Goal: Task Accomplishment & Management: Manage account settings

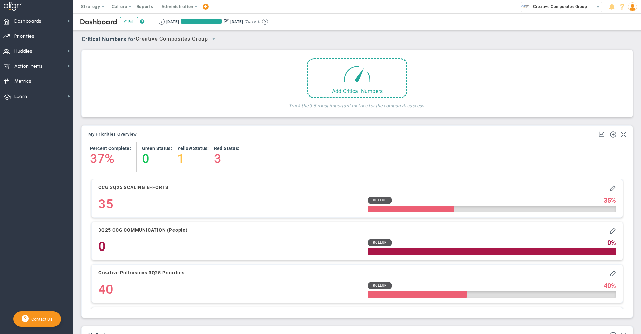
click at [205, 8] on span at bounding box center [205, 6] width 5 height 9
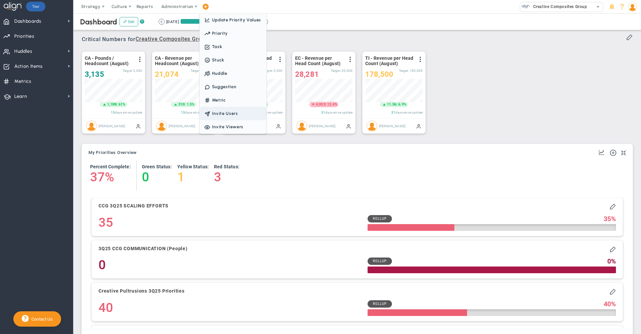
click at [231, 114] on span "Invite Users" at bounding box center [233, 113] width 67 height 13
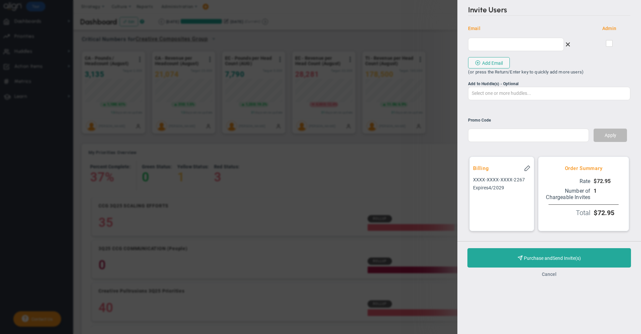
click at [554, 277] on button "Cancel" at bounding box center [549, 274] width 15 height 5
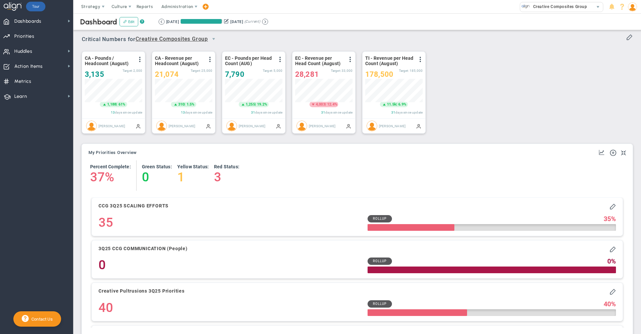
click at [632, 5] on img at bounding box center [632, 6] width 9 height 9
click at [628, 77] on span "Sign Out" at bounding box center [614, 73] width 54 height 13
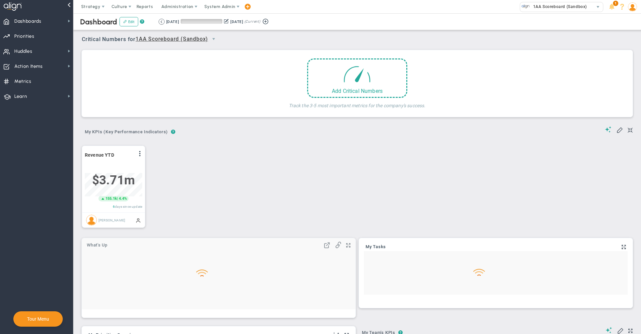
click at [225, 12] on span "System Admin" at bounding box center [220, 6] width 42 height 13
click at [224, 4] on span "System Admin" at bounding box center [219, 6] width 31 height 5
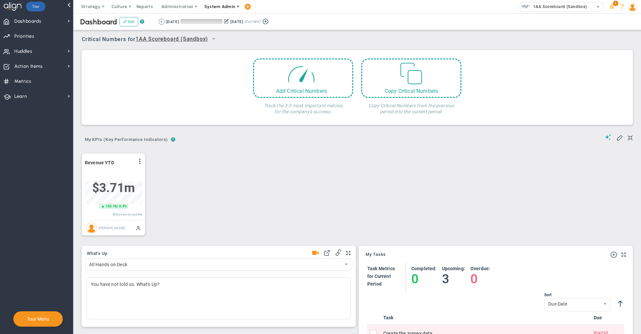
scroll to position [23, 57]
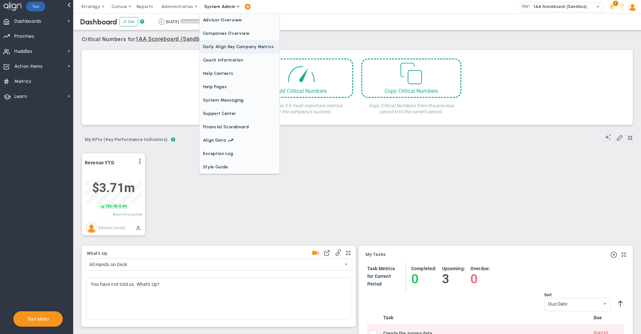
click at [224, 41] on span "Daily Align Key Company Metrics" at bounding box center [240, 46] width 80 height 13
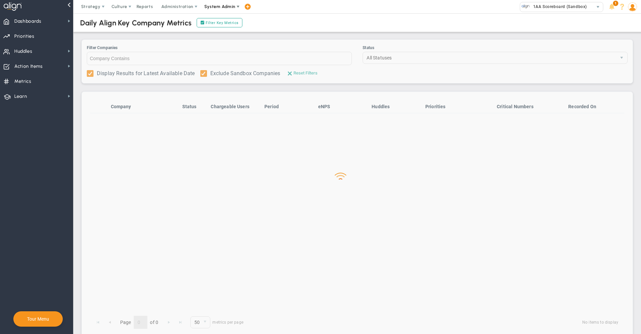
click at [226, 8] on span "System Admin" at bounding box center [219, 6] width 31 height 5
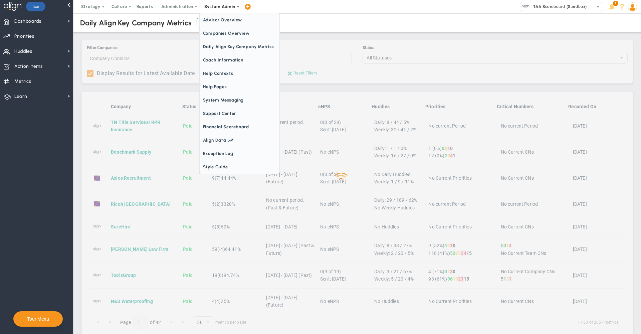
click at [227, 33] on span "Companies Overview" at bounding box center [240, 33] width 80 height 13
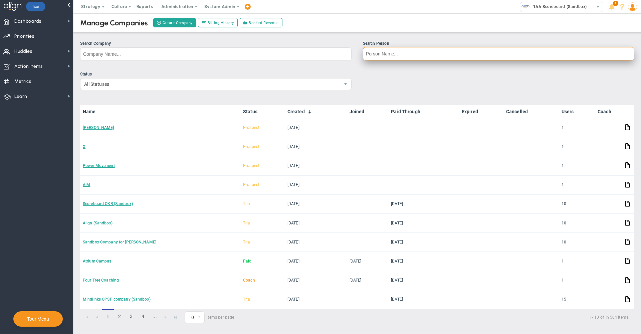
click at [406, 60] on input "Search Person" at bounding box center [499, 53] width 272 height 13
type input "[PERSON_NAME]"
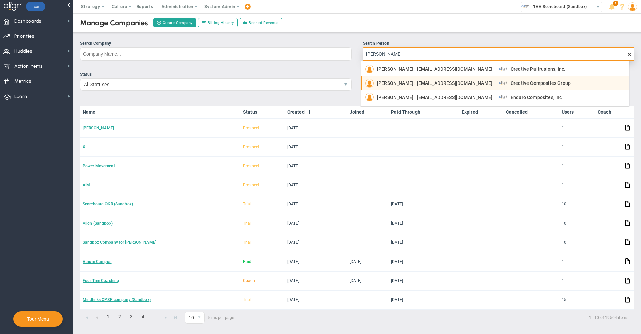
drag, startPoint x: 410, startPoint y: 71, endPoint x: 437, endPoint y: 83, distance: 29.2
click at [437, 83] on ul "[PERSON_NAME] : [EMAIL_ADDRESS][DOMAIN_NAME] Creative Pultrusions, Inc. [PERSON…" at bounding box center [495, 83] width 269 height 42
click at [437, 83] on span "[PERSON_NAME] : [EMAIL_ADDRESS][DOMAIN_NAME]" at bounding box center [435, 83] width 116 height 5
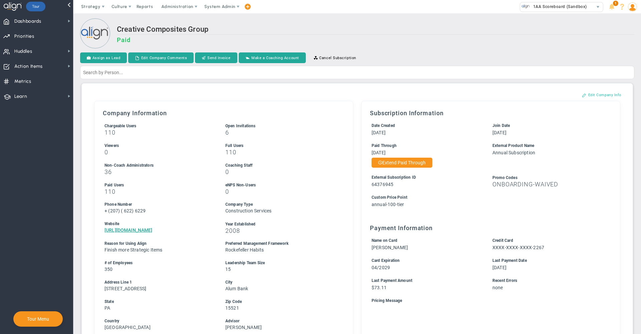
click at [596, 94] on button "Edit Company Info" at bounding box center [602, 95] width 53 height 11
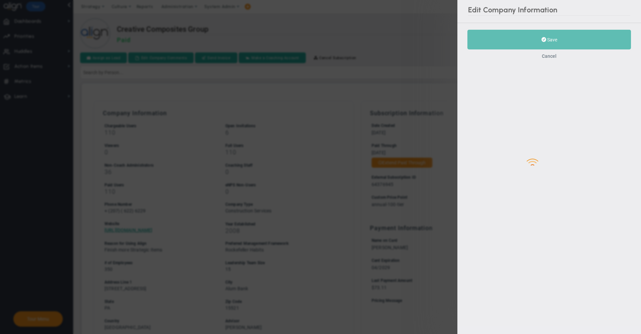
type input "(207)"
type input "622"
type input "6229"
type input "2008"
type input "350"
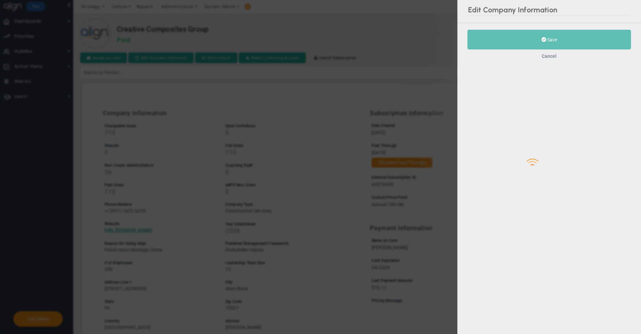
type input "15"
type input "[URL][DOMAIN_NAME]"
type input "[STREET_ADDRESS]"
type input "Alum Bank"
type input "PA"
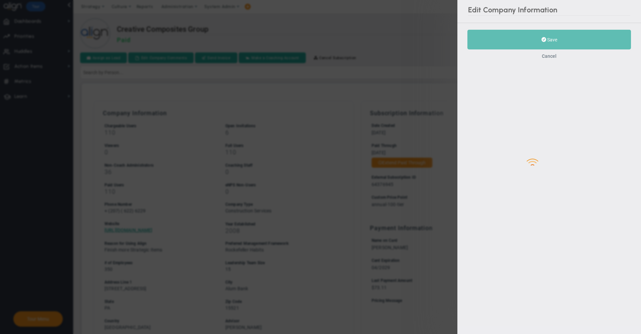
type input "15521"
type input "64376945"
type input "annual-100-tier"
checkbox input "true"
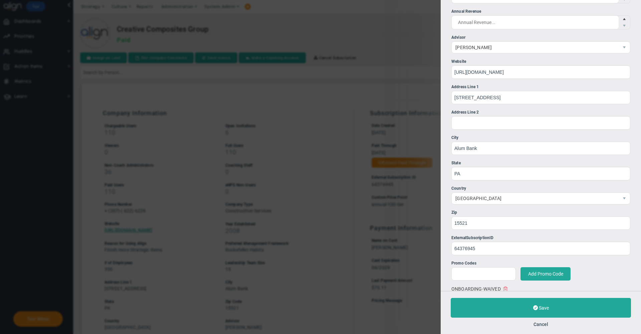
scroll to position [411, 0]
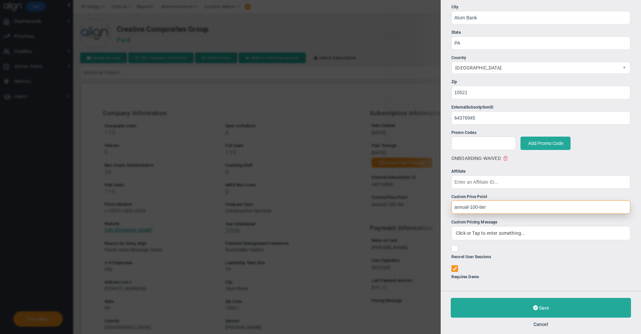
click at [504, 211] on input "annual-100-tier" at bounding box center [541, 206] width 179 height 13
paste input "5"
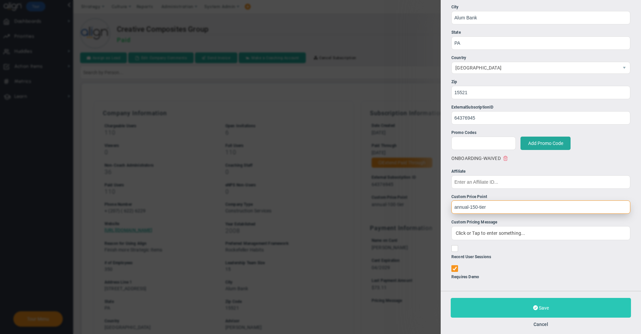
type input "annual-150-tier"
click at [500, 307] on button "Save" at bounding box center [541, 308] width 180 height 20
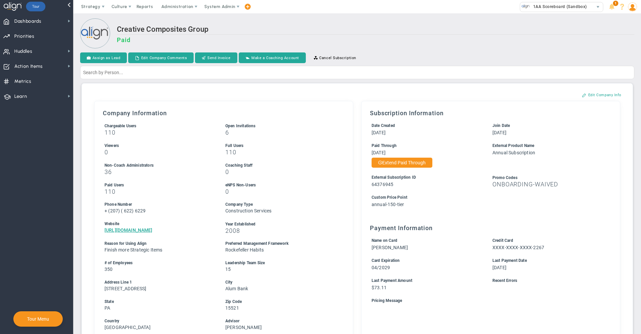
scroll to position [307, 0]
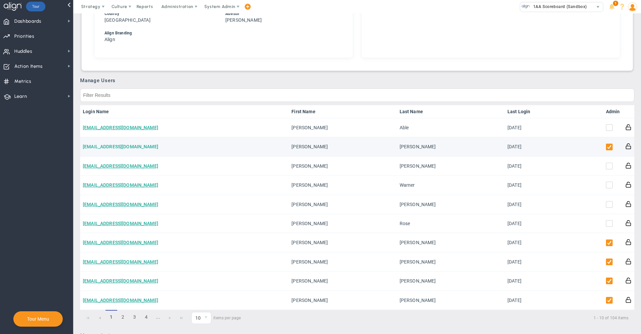
click at [150, 147] on link "[EMAIL_ADDRESS][DOMAIN_NAME]" at bounding box center [120, 146] width 75 height 5
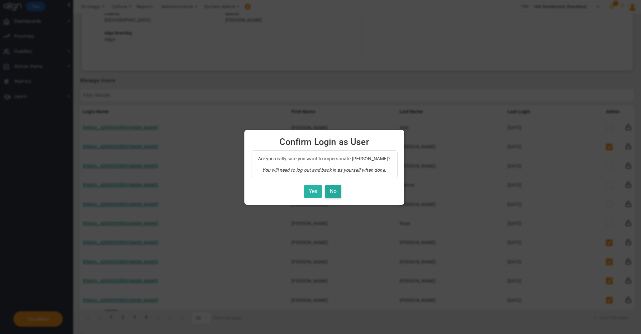
click at [304, 191] on button "Yes" at bounding box center [313, 191] width 18 height 13
